Goal: Transaction & Acquisition: Purchase product/service

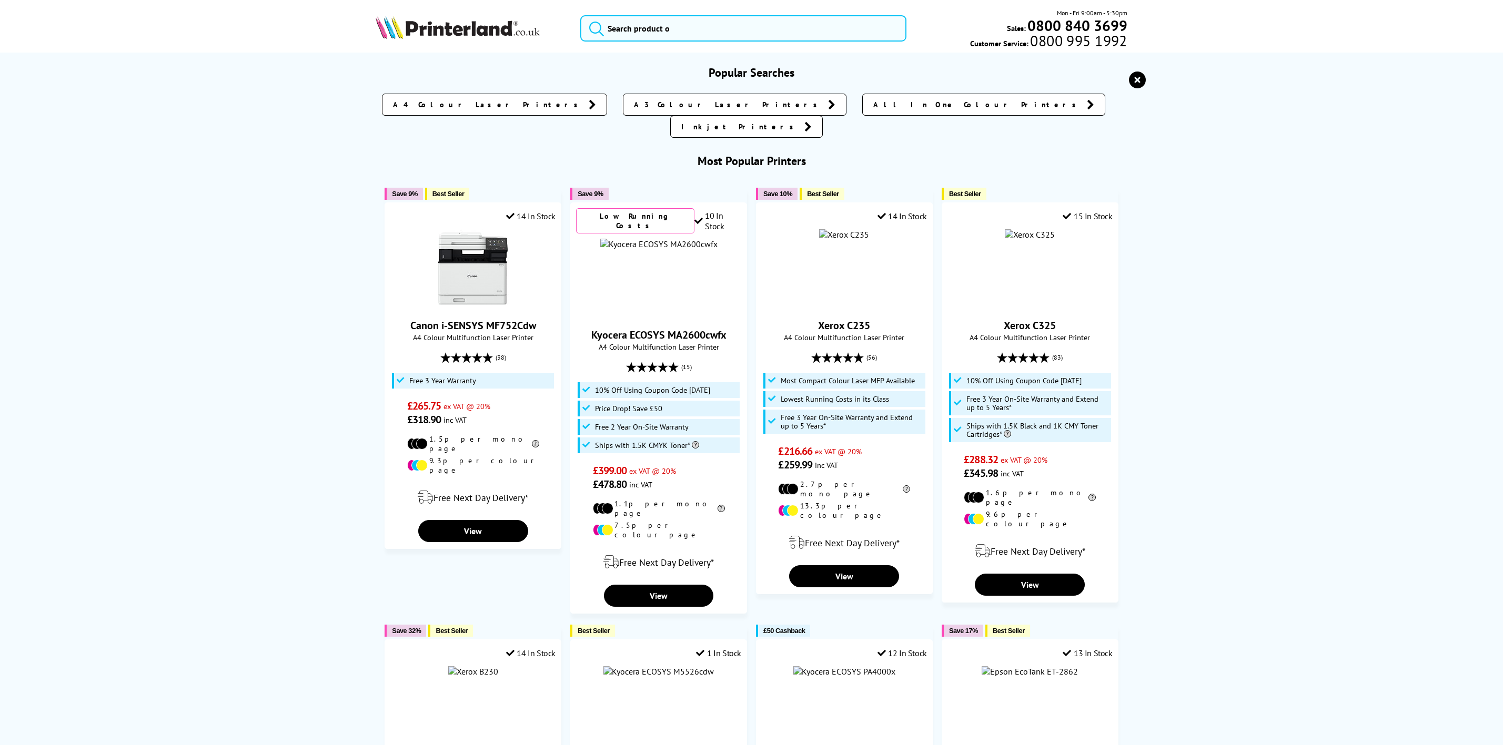
click at [657, 30] on input "search" at bounding box center [743, 28] width 326 height 26
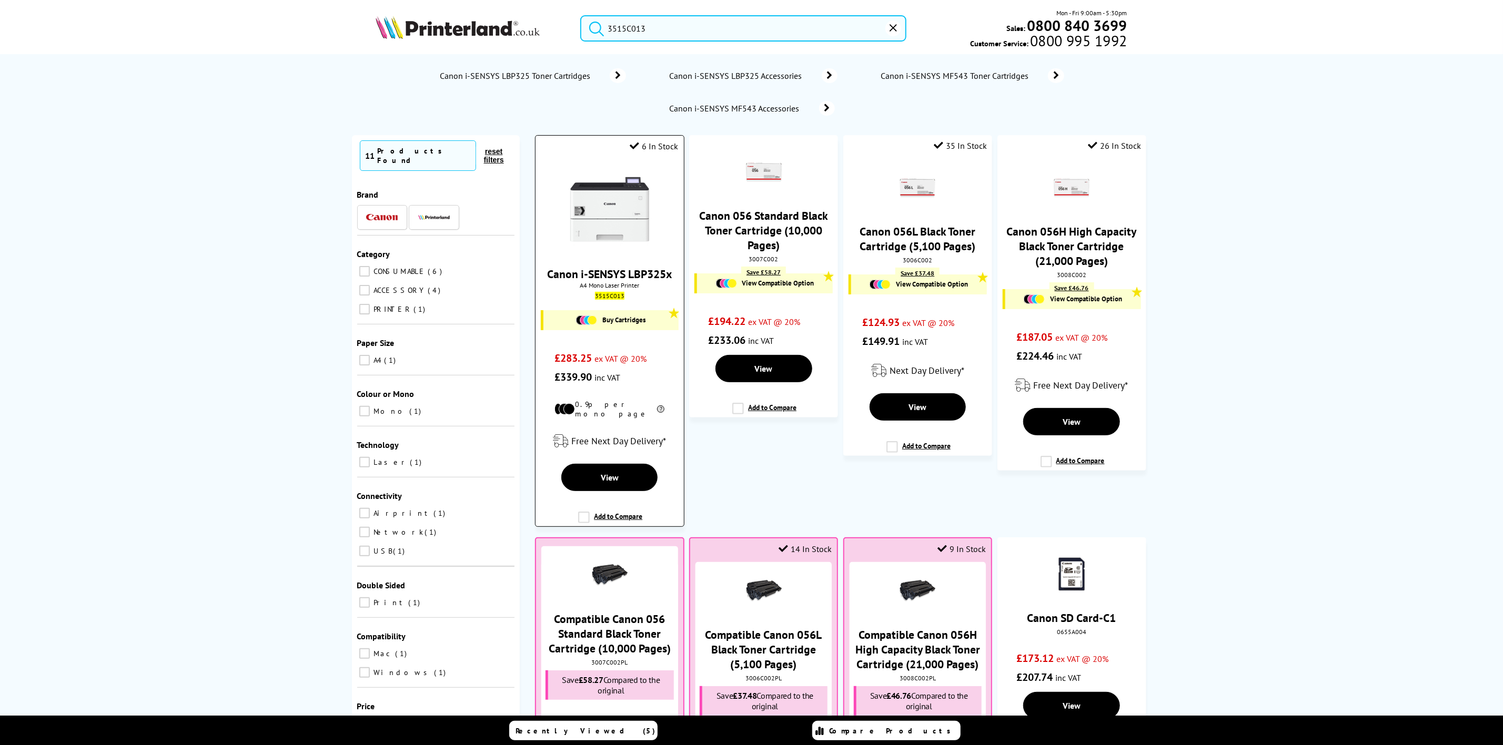
type input "3515C013"
click at [641, 196] on img at bounding box center [609, 209] width 79 height 79
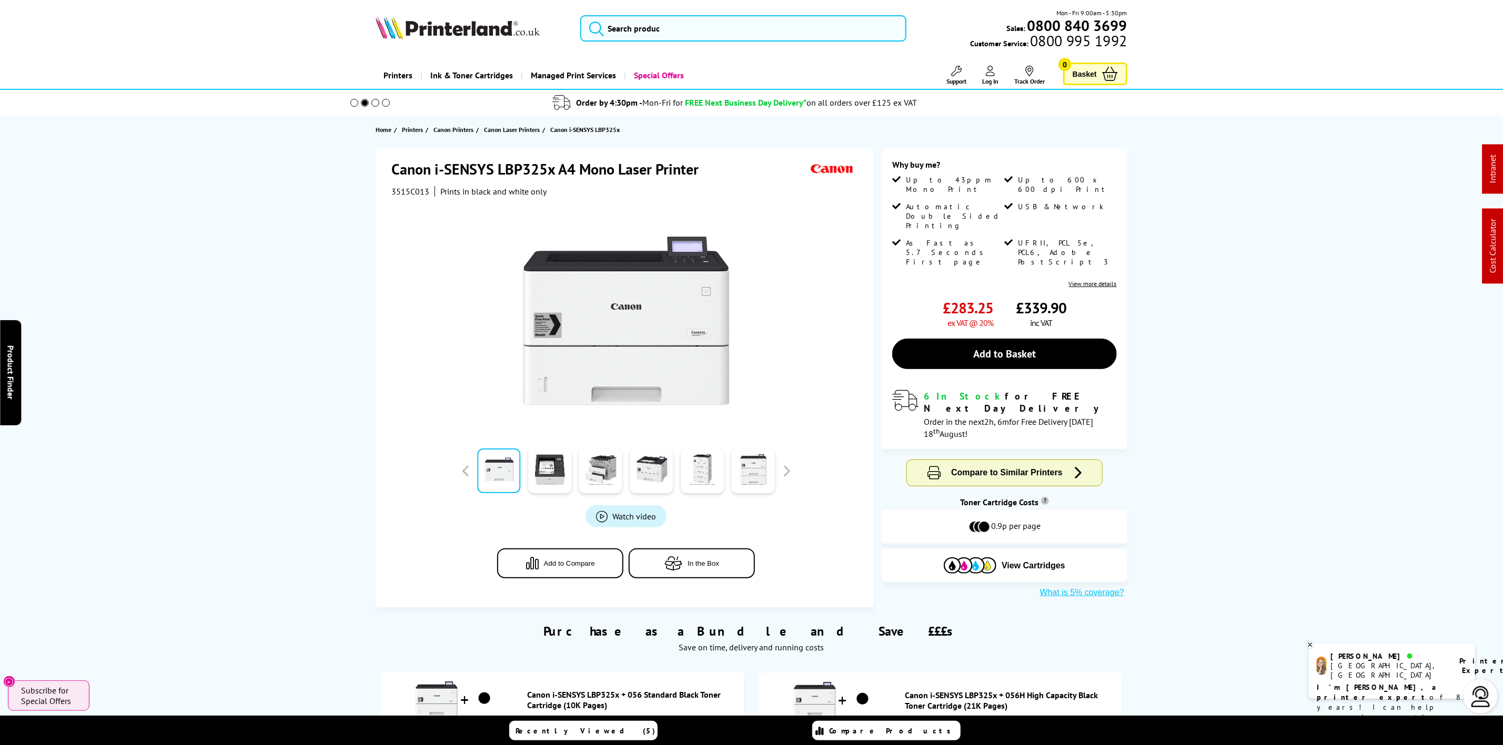
click at [502, 43] on div "Mon - Fri 9:00am - 5:30pm Sales: 0800 840 3699 Customer Service: 0800 995 1992" at bounding box center [752, 31] width 842 height 46
click at [502, 42] on div "Mon - Fri 9:00am - 5:30pm Sales: 0800 840 3699 Customer Service: 0800 995 1992" at bounding box center [752, 31] width 842 height 46
click at [502, 31] on img at bounding box center [458, 27] width 164 height 23
drag, startPoint x: 502, startPoint y: 31, endPoint x: 73, endPoint y: 123, distance: 438.6
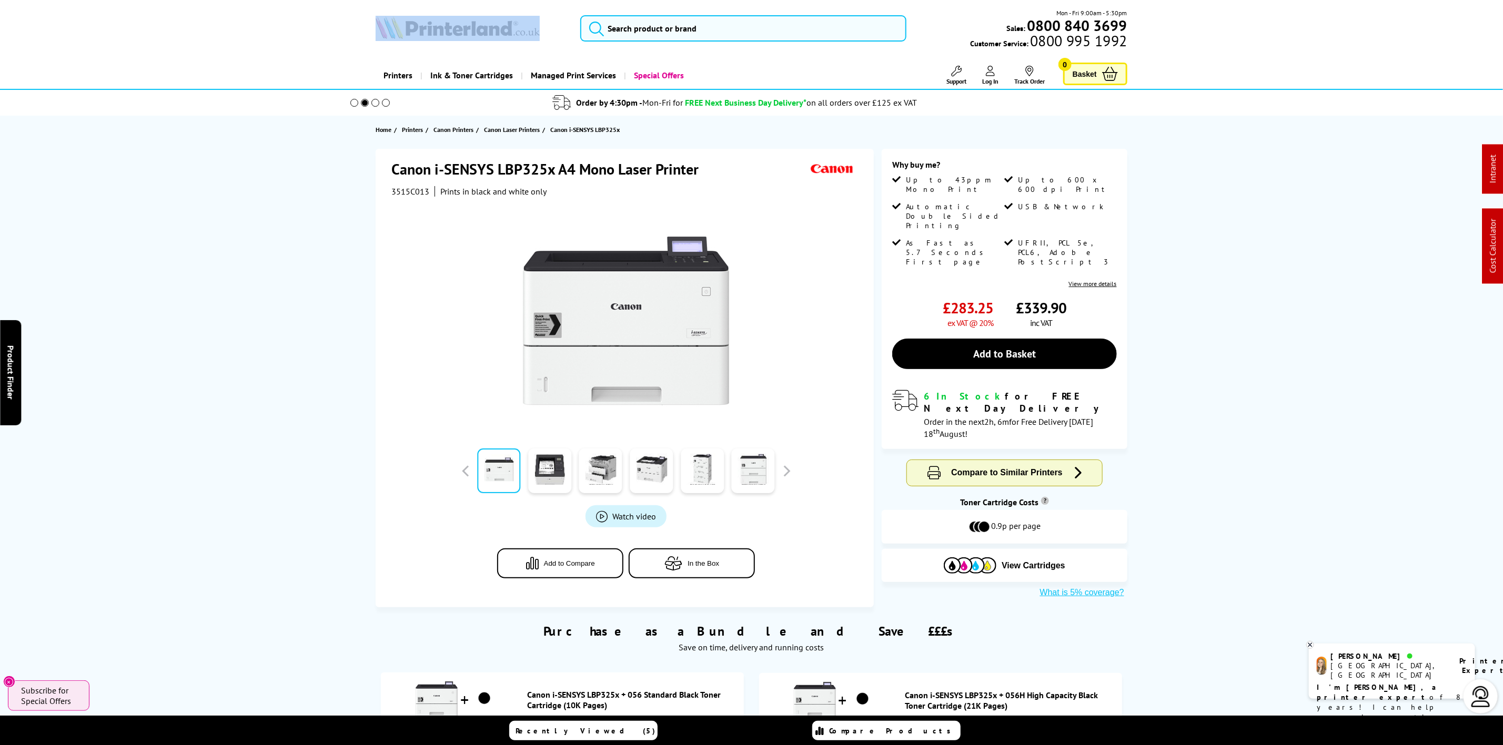
click at [442, 45] on div "Mon - Fri 9:00am - 5:30pm Sales: 0800 840 3699 Customer Service: 0800 995 1992" at bounding box center [752, 31] width 842 height 46
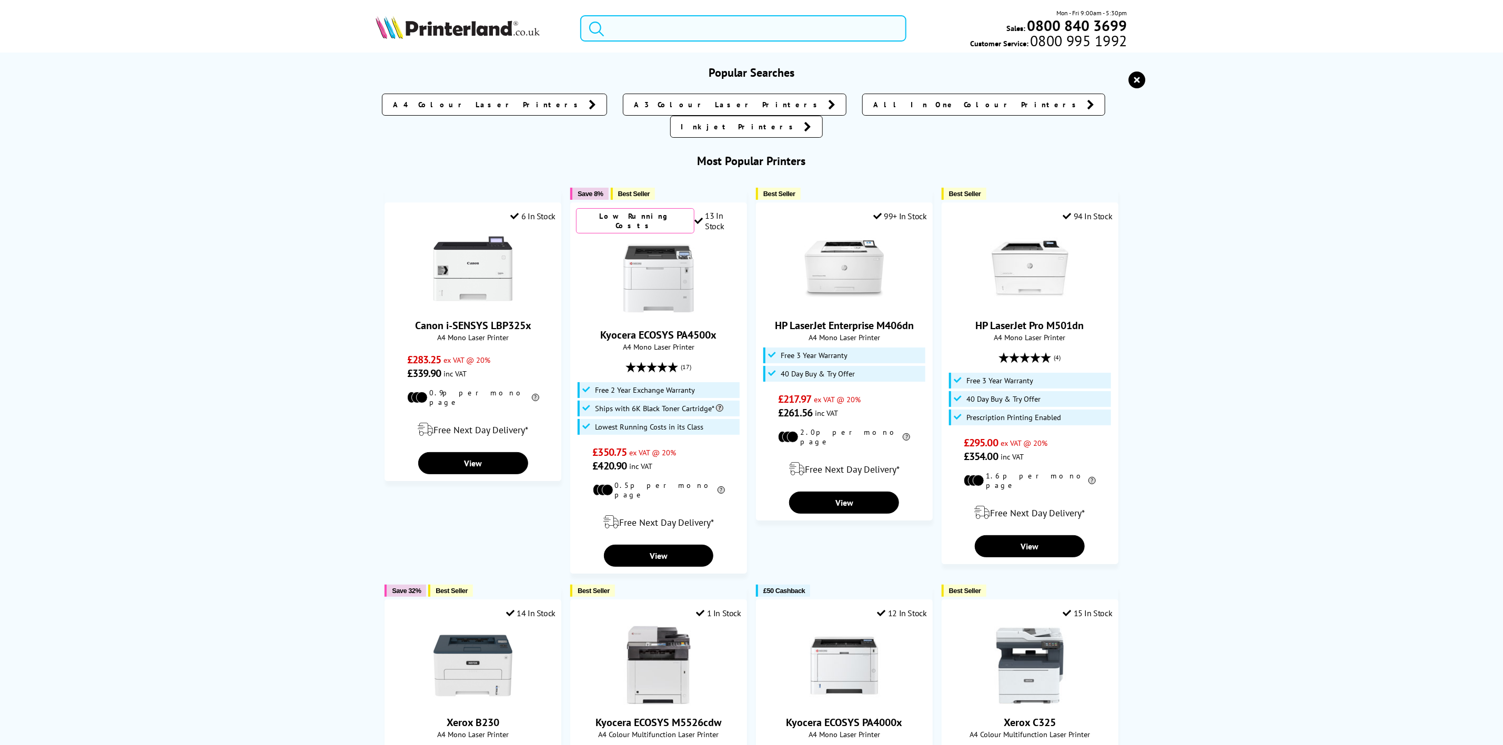
click at [749, 27] on input "search" at bounding box center [743, 28] width 326 height 26
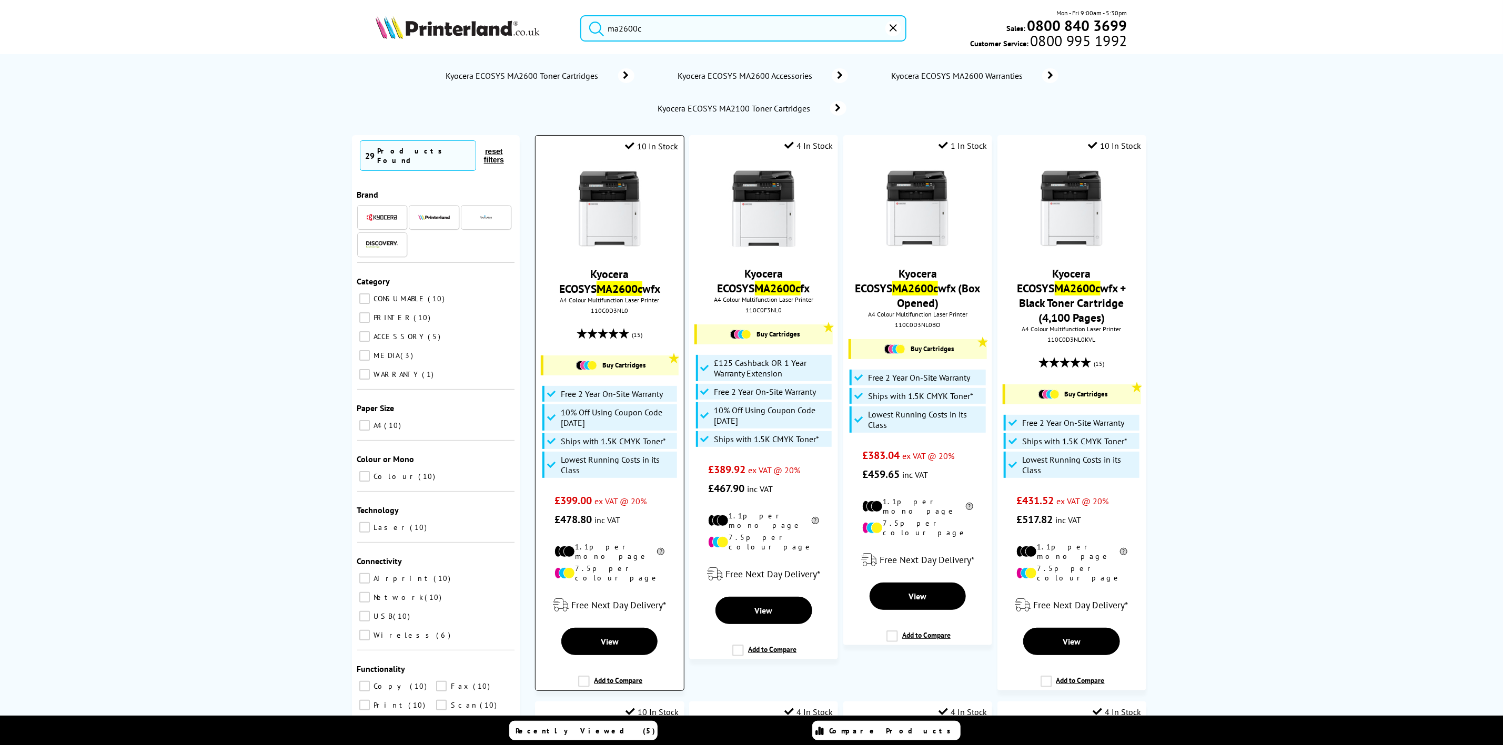
type input "ma2600c"
click at [605, 215] on img at bounding box center [609, 209] width 79 height 79
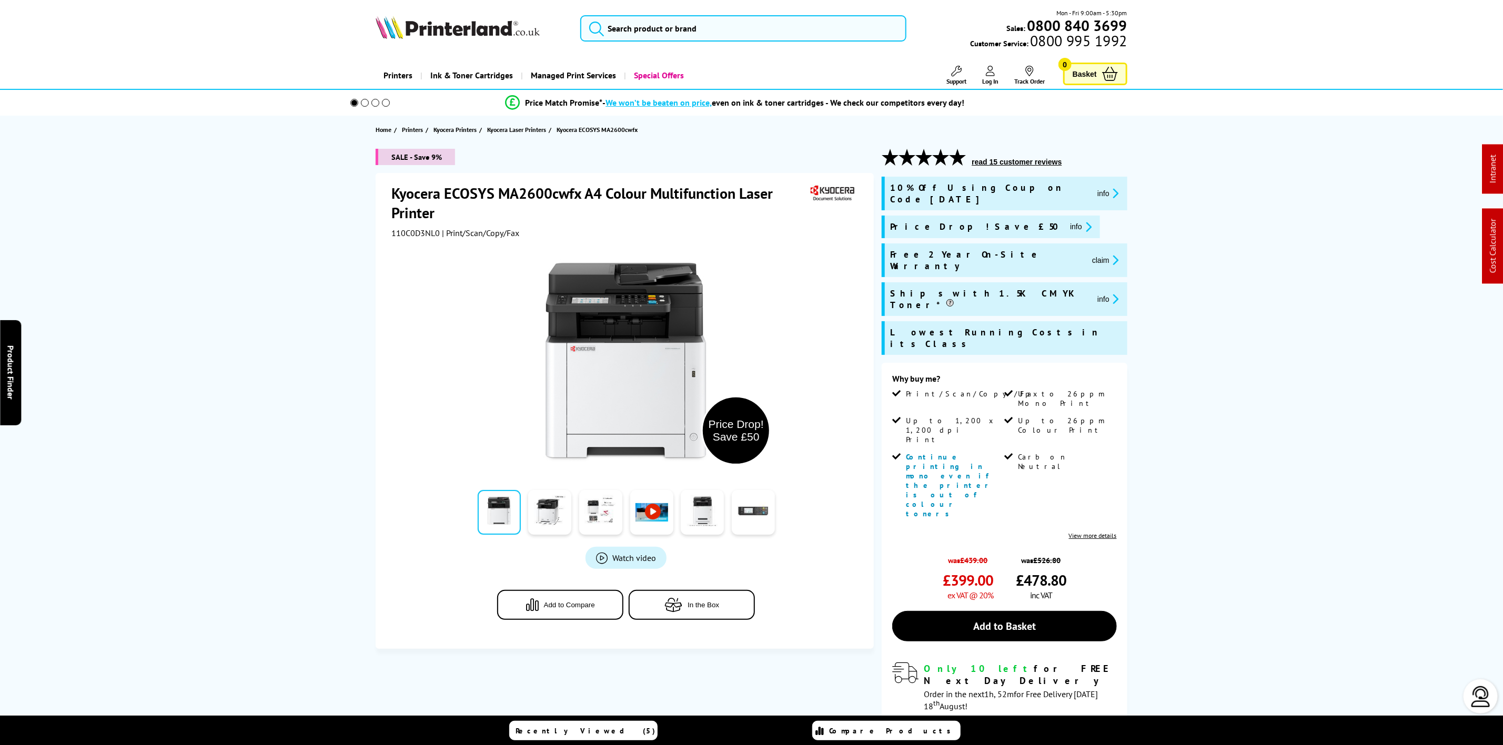
click at [437, 226] on div "Kyocera ECOSYS MA2600cwfx A4 Colour Multifunction Laser Printer 110C0D3NL0 | Pr…" at bounding box center [625, 211] width 469 height 55
copy span "110C0D3NL0"
click at [1089, 254] on button "claim" at bounding box center [1105, 260] width 33 height 12
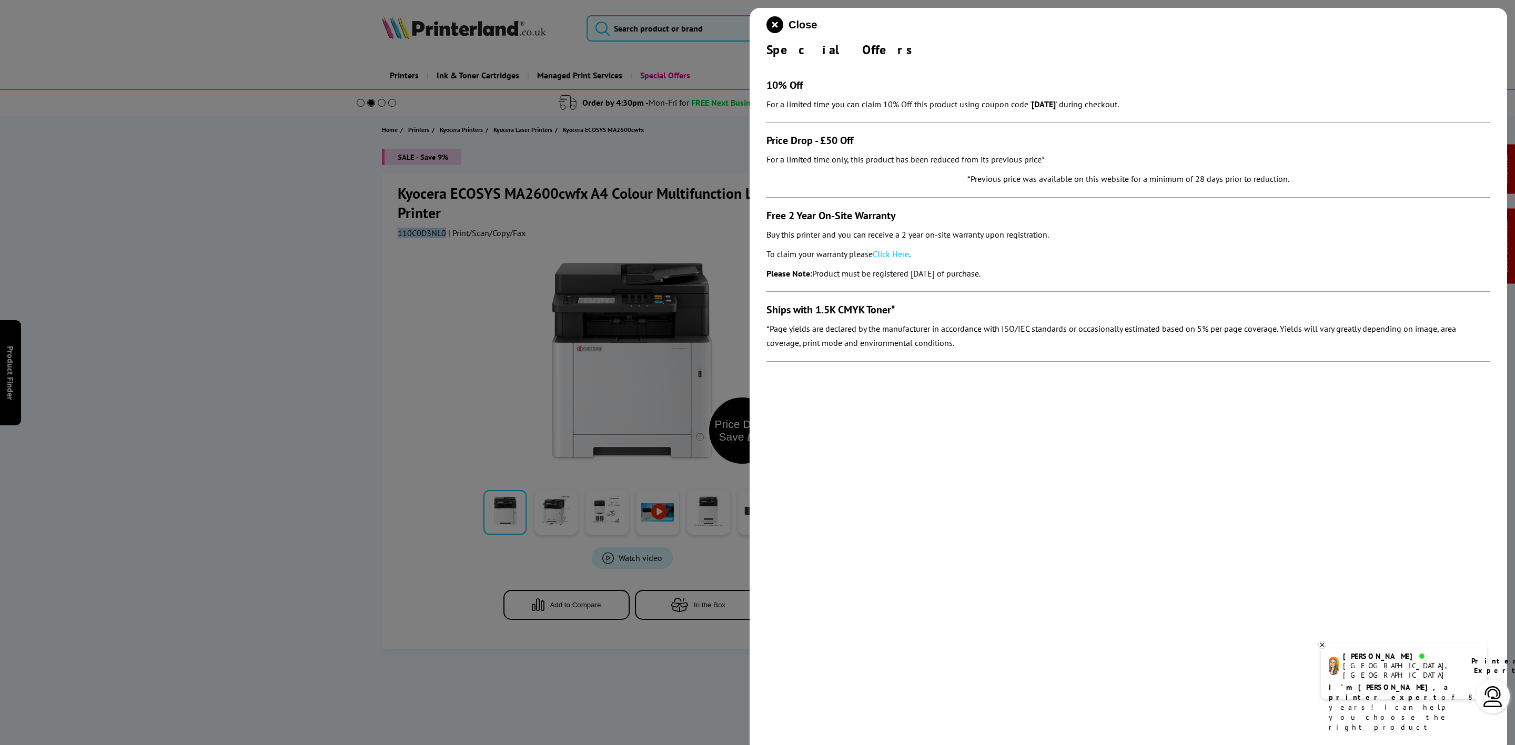
drag, startPoint x: 764, startPoint y: 215, endPoint x: 1088, endPoint y: 281, distance: 330.2
click at [1088, 281] on div "Close Special Offers 10% Off For a limited time you can claim 10% Off this prod…" at bounding box center [1129, 380] width 758 height 745
copy section "Free 2 Year On-Site Warranty Buy this printer and you can receive a 2 year on-s…"
click at [781, 27] on icon "close modal" at bounding box center [774, 24] width 17 height 17
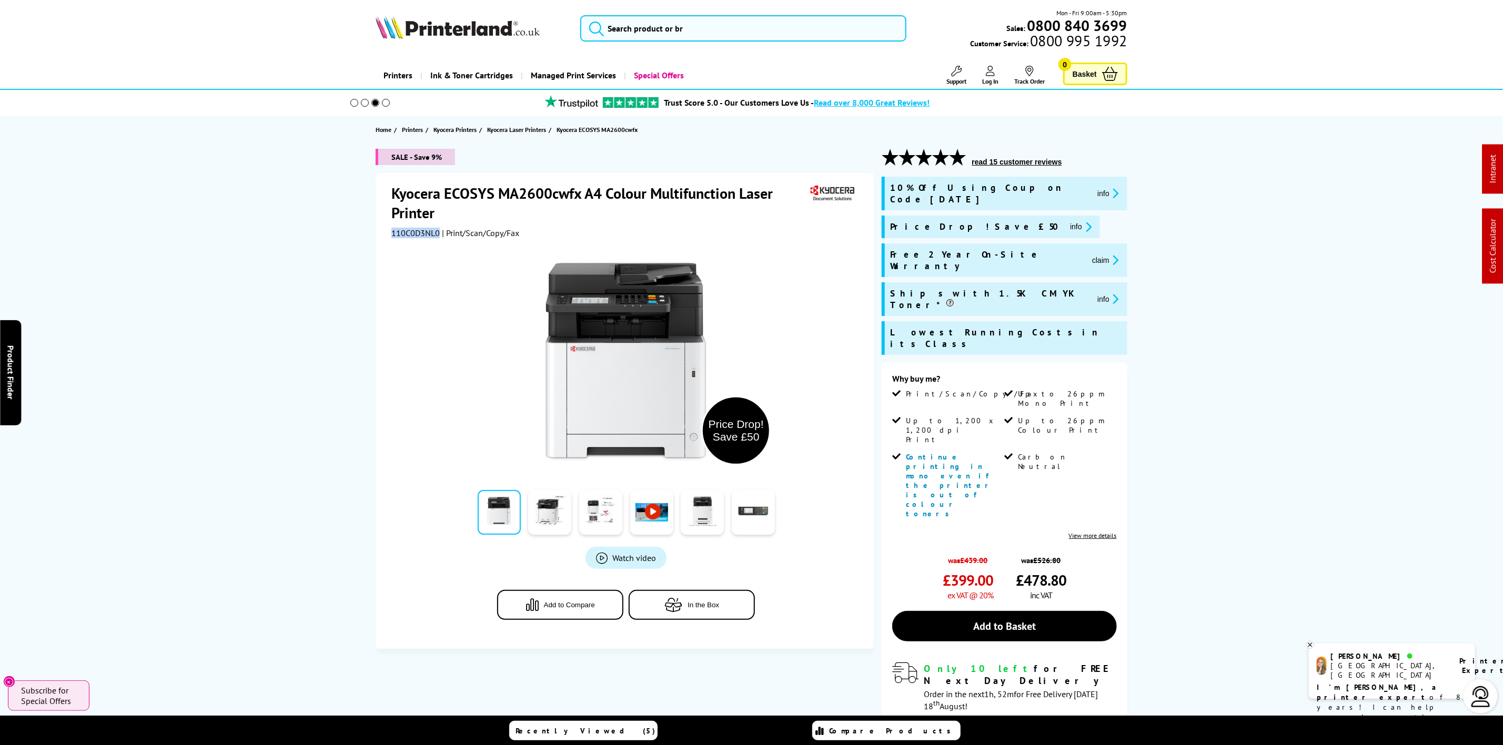
click at [417, 39] on picture at bounding box center [458, 36] width 164 height 11
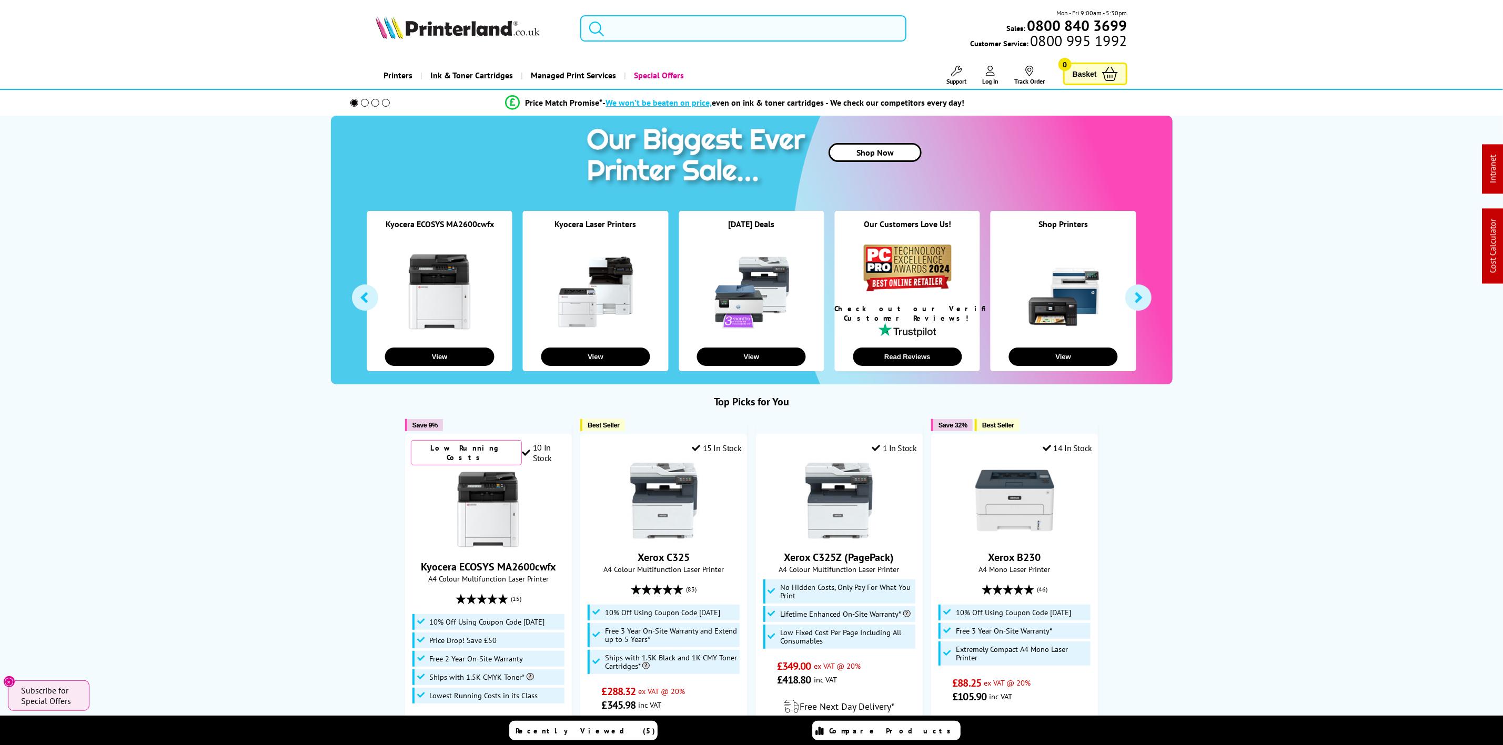
click at [648, 19] on input "search" at bounding box center [743, 28] width 326 height 26
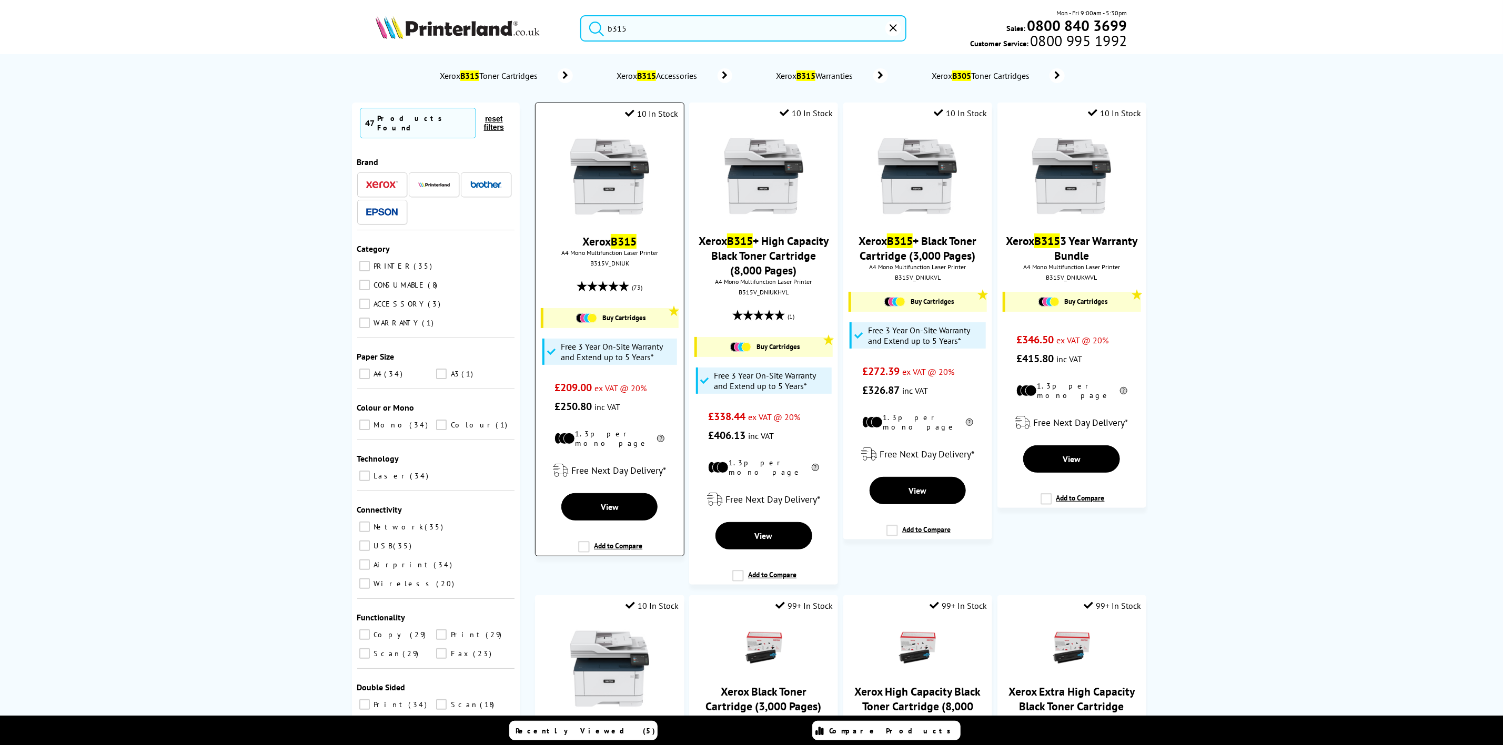
type input "b315"
click at [619, 166] on img at bounding box center [609, 176] width 79 height 79
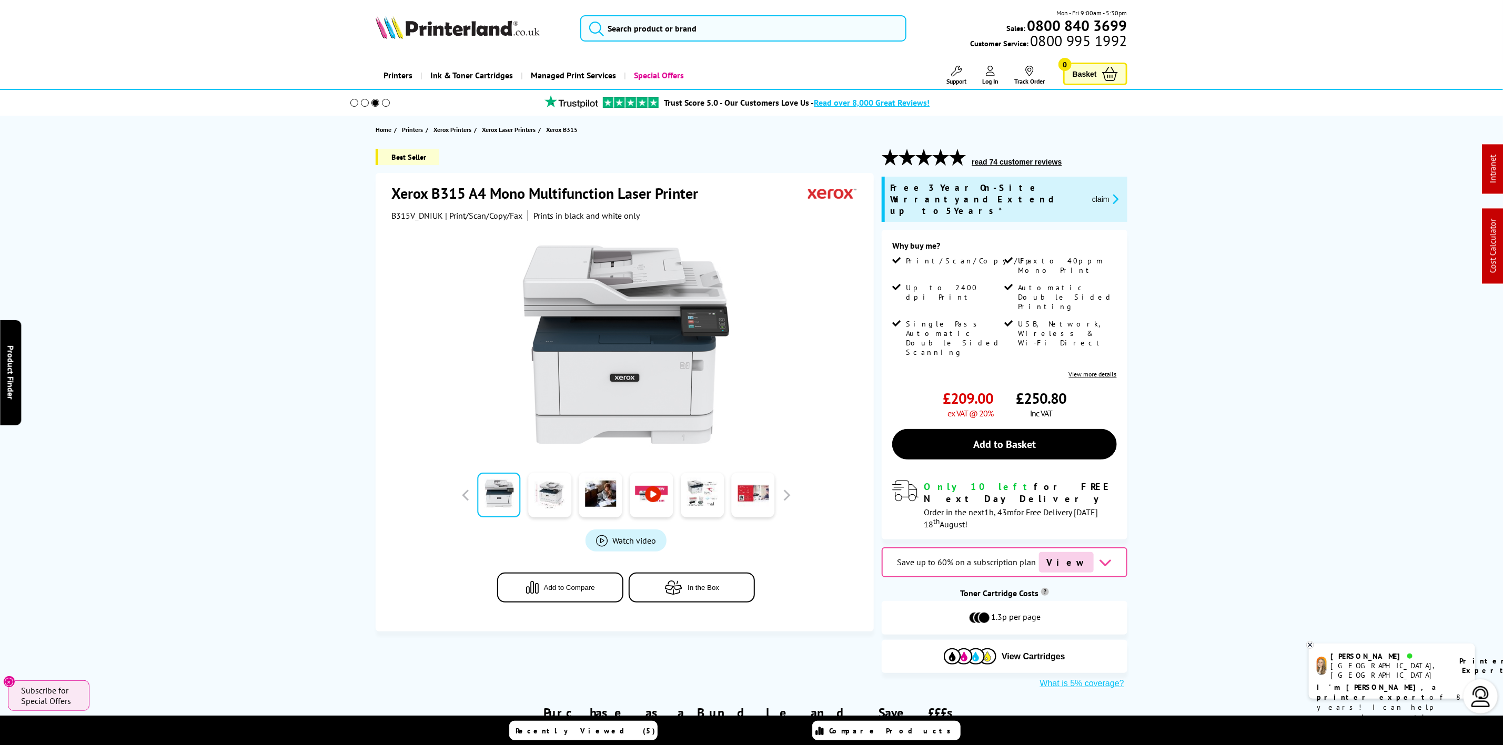
click at [479, 37] on img at bounding box center [458, 27] width 164 height 23
